Goal: Information Seeking & Learning: Check status

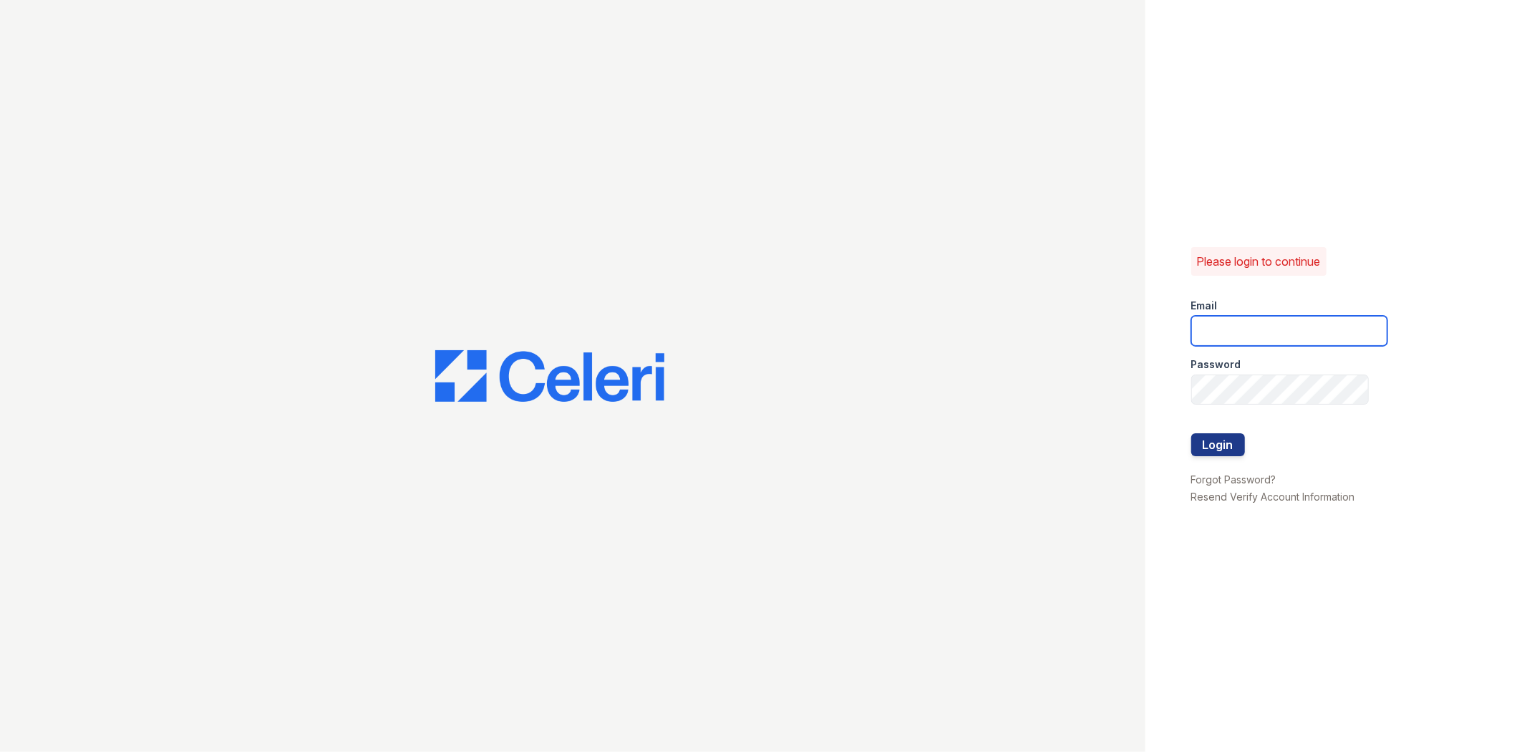
click at [1320, 333] on input "email" at bounding box center [1289, 331] width 196 height 30
type input "[EMAIL_ADDRESS][DOMAIN_NAME]"
click at [1191, 433] on button "Login" at bounding box center [1218, 444] width 54 height 23
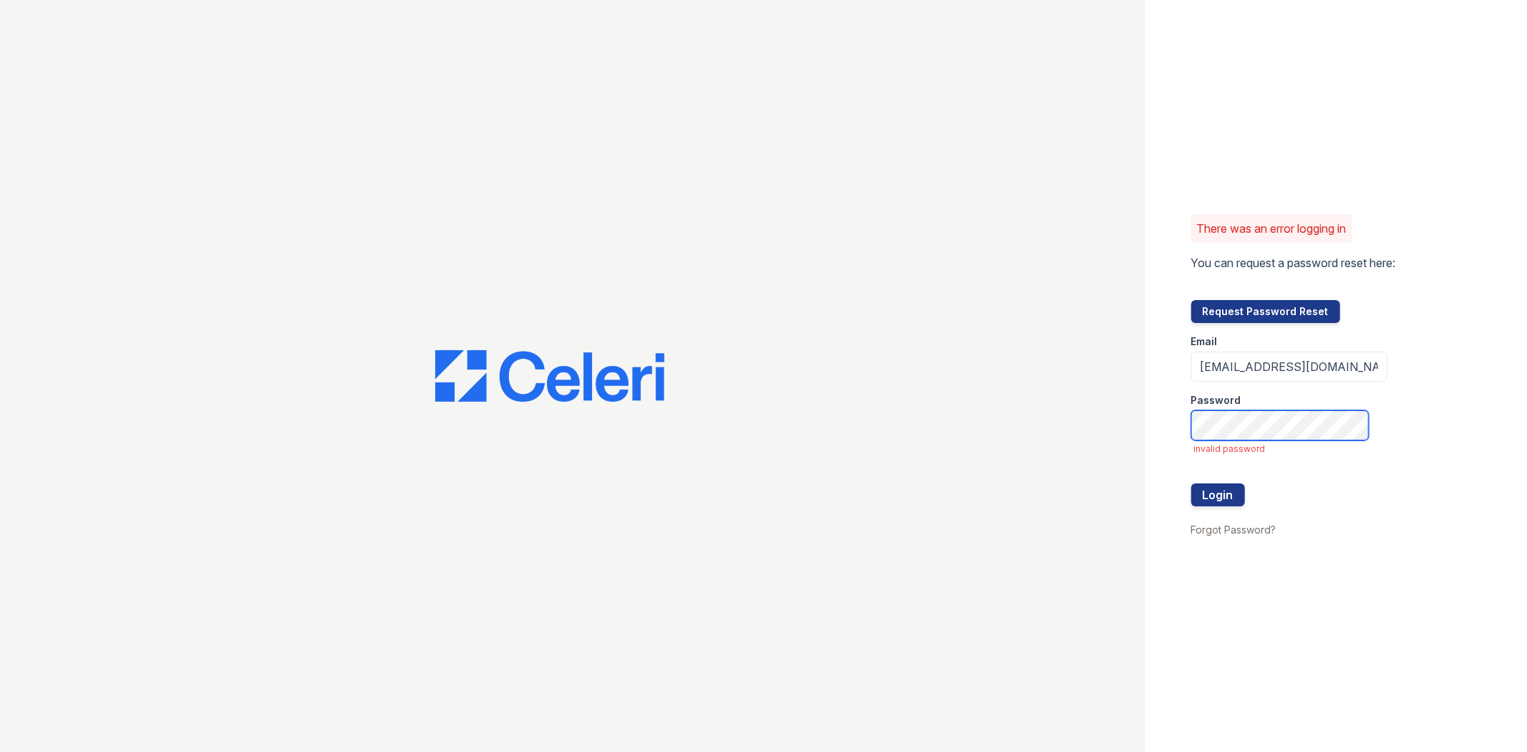
click at [1191, 483] on button "Login" at bounding box center [1218, 494] width 54 height 23
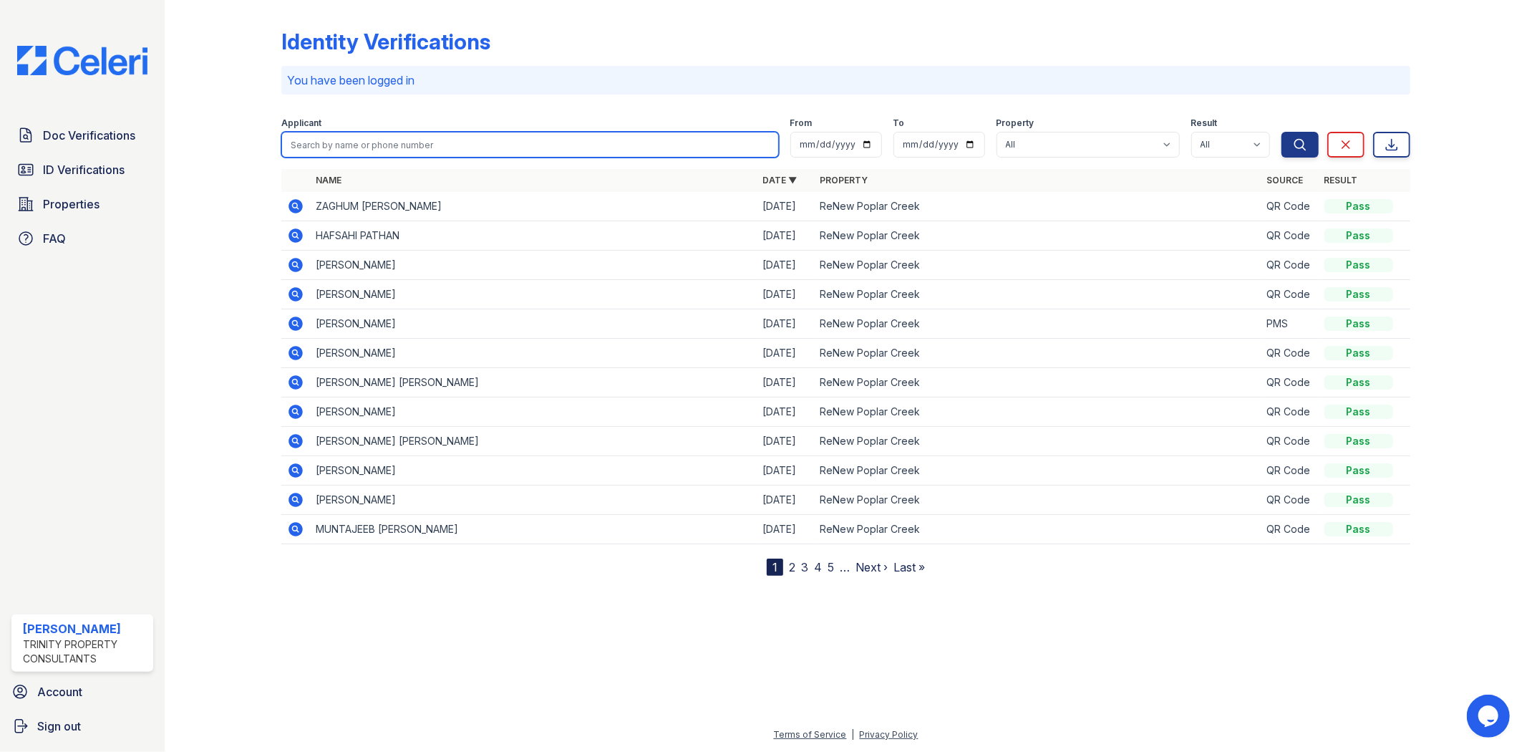
click at [445, 140] on input "search" at bounding box center [529, 145] width 497 height 26
type input "z"
type input "barbara"
click at [1282, 132] on button "Search" at bounding box center [1300, 145] width 37 height 26
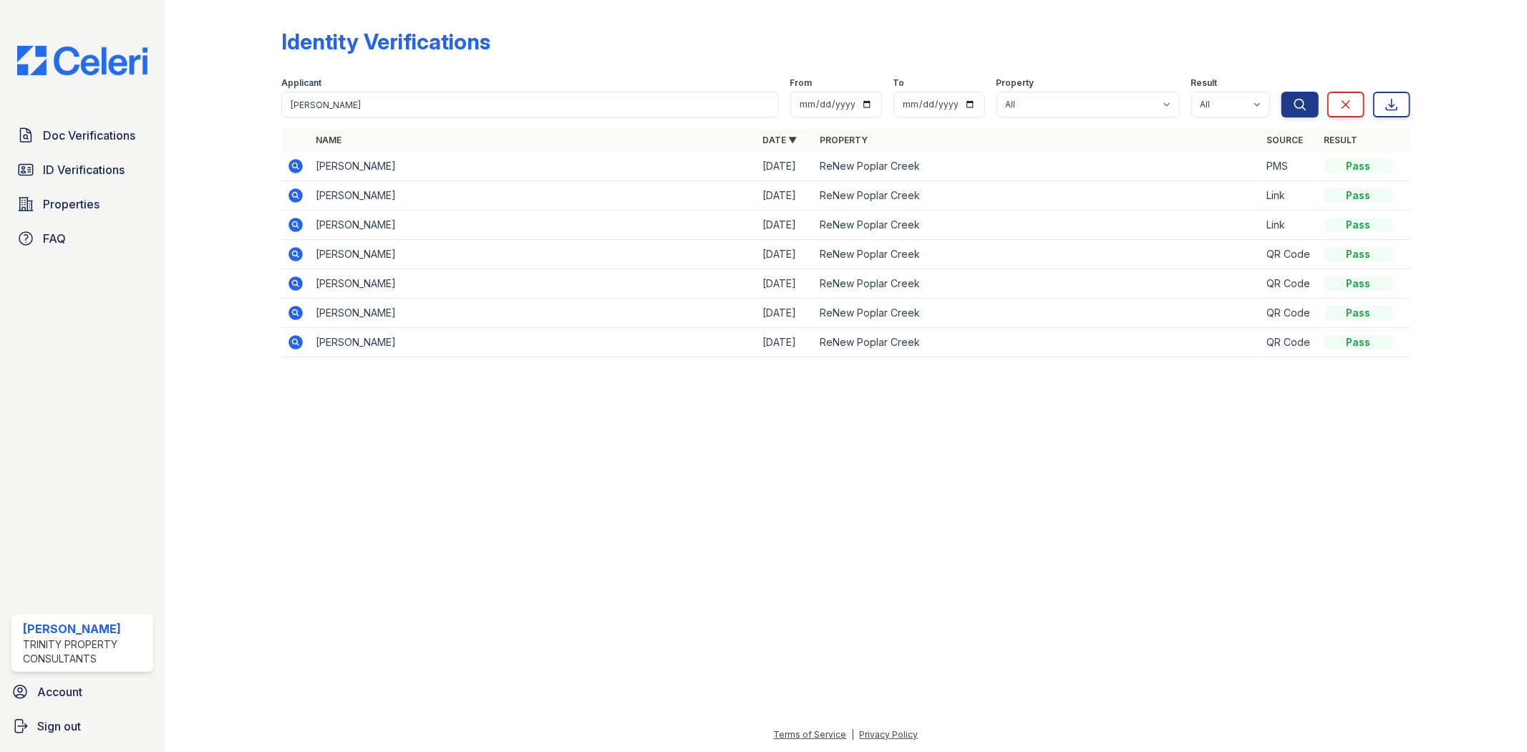
click at [290, 160] on icon at bounding box center [295, 166] width 17 height 17
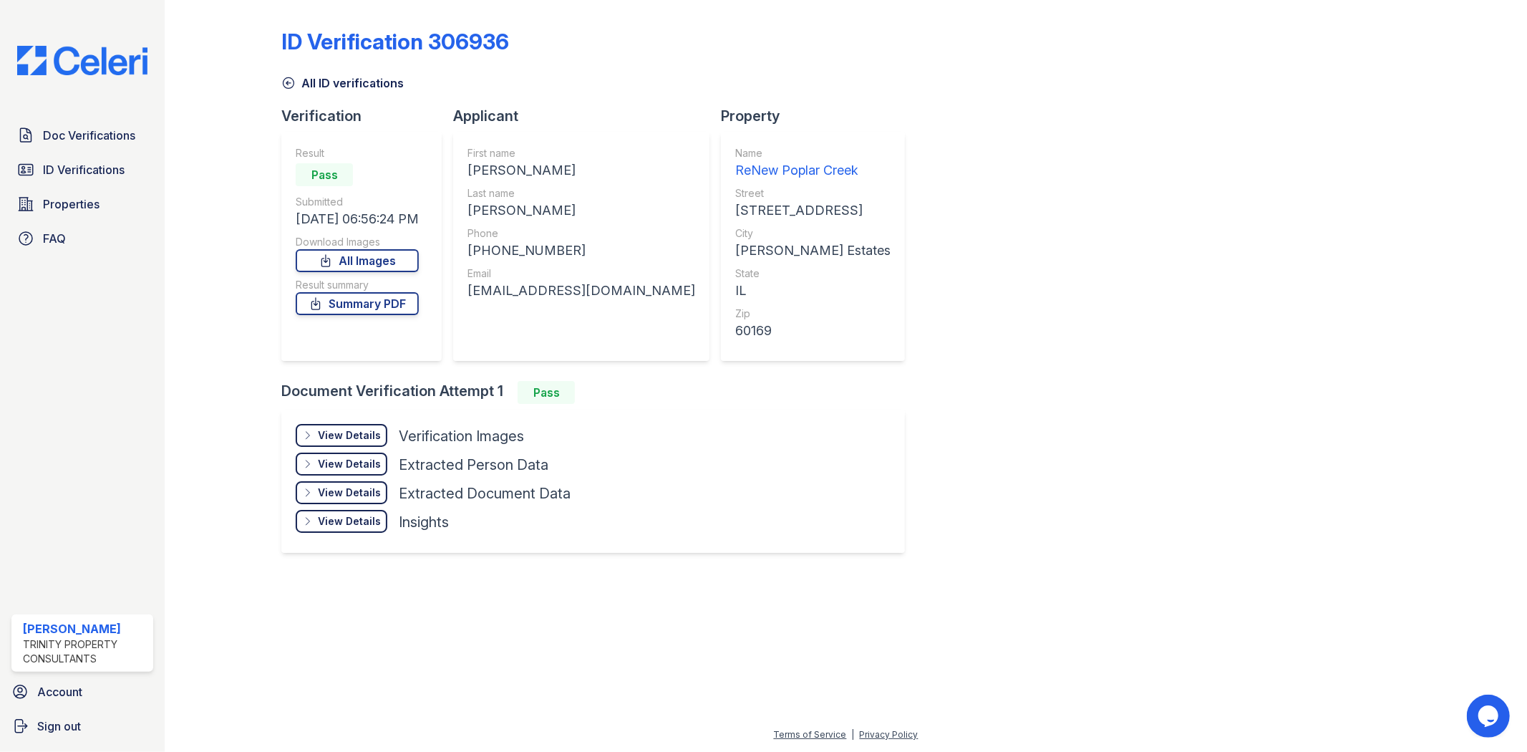
click at [81, 154] on div "Doc Verifications ID Verifications Properties FAQ" at bounding box center [82, 187] width 153 height 132
click at [84, 137] on span "Doc Verifications" at bounding box center [89, 135] width 92 height 17
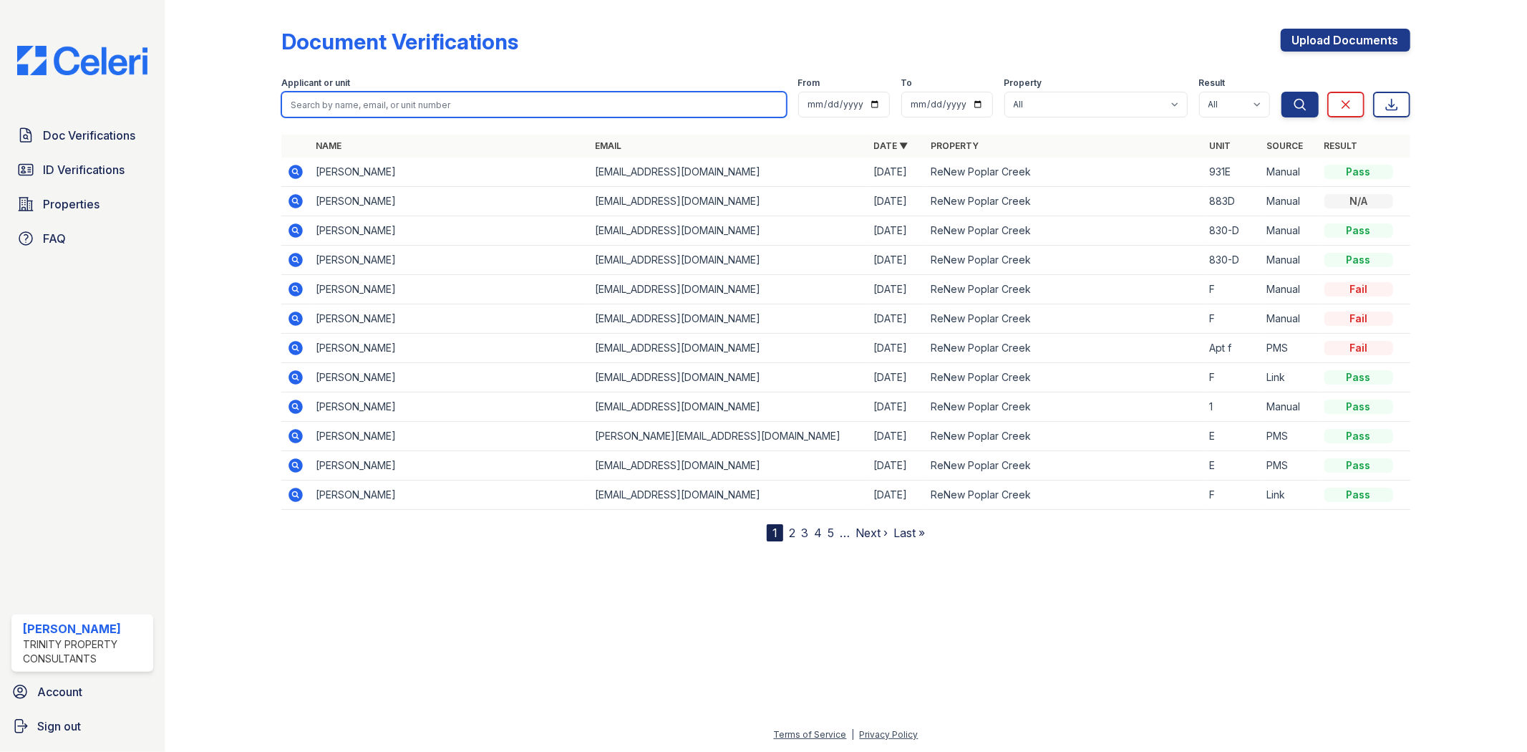
click at [395, 104] on input "search" at bounding box center [533, 105] width 505 height 26
type input "barbara"
click at [1282, 92] on button "Search" at bounding box center [1300, 105] width 37 height 26
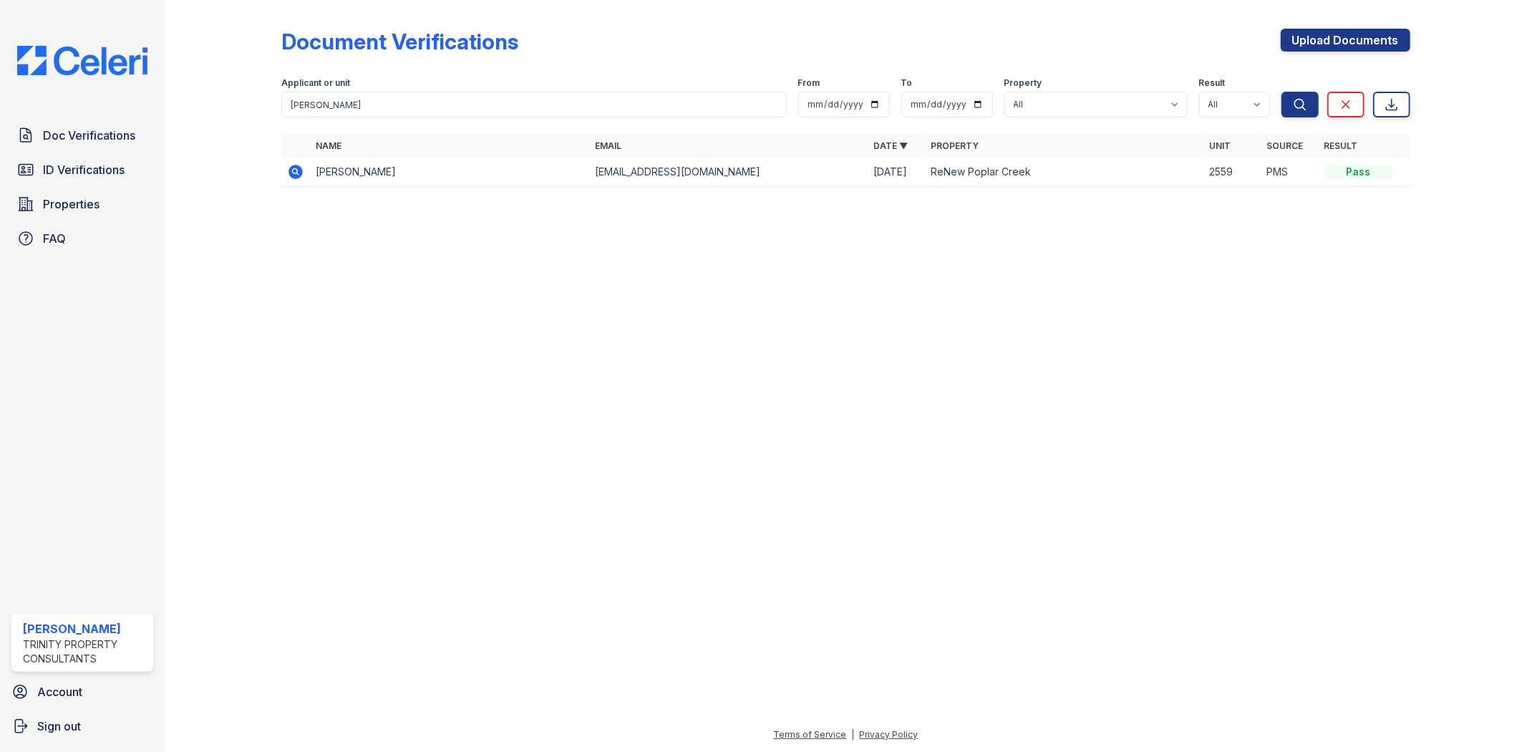
click at [289, 167] on icon at bounding box center [295, 171] width 17 height 17
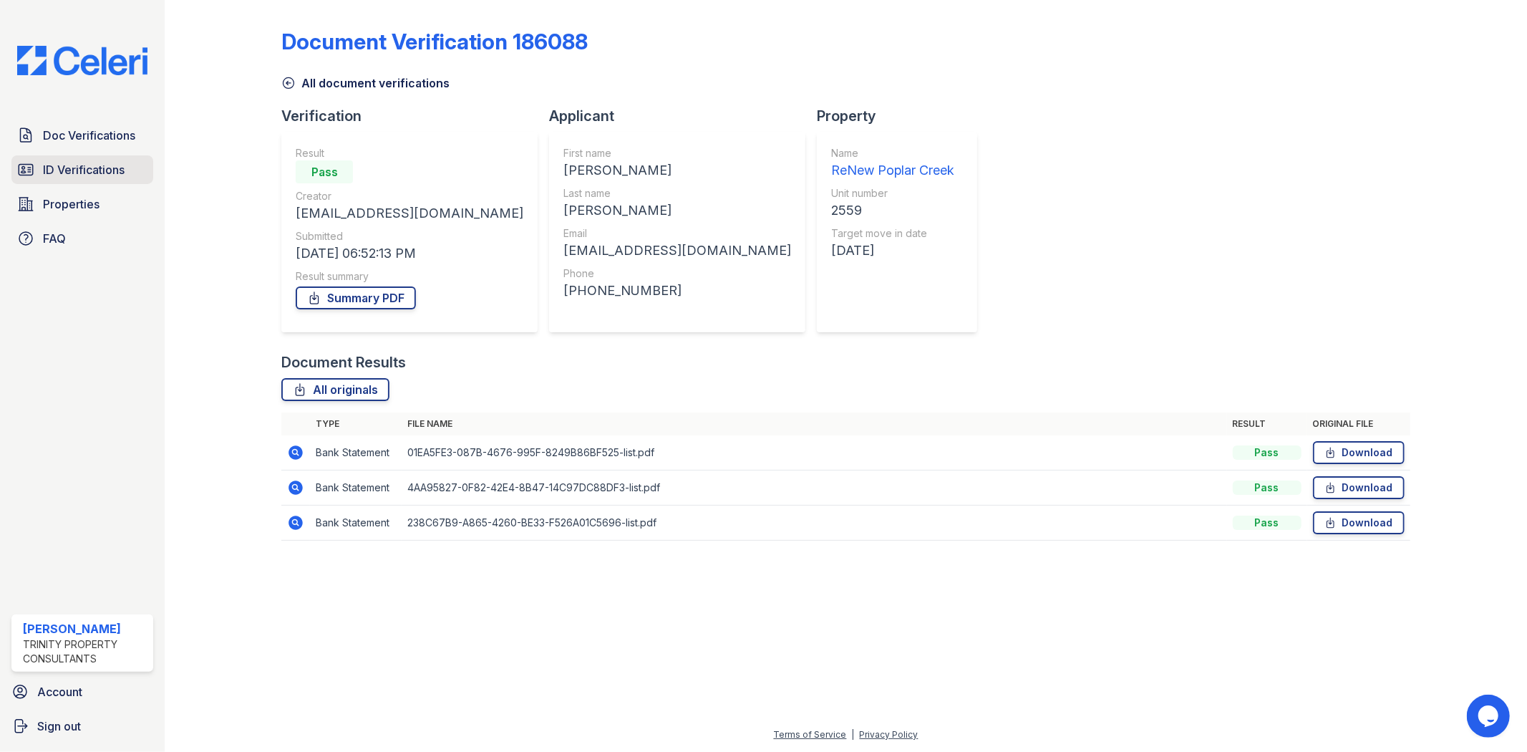
click at [84, 175] on span "ID Verifications" at bounding box center [84, 169] width 82 height 17
